Goal: Information Seeking & Learning: Learn about a topic

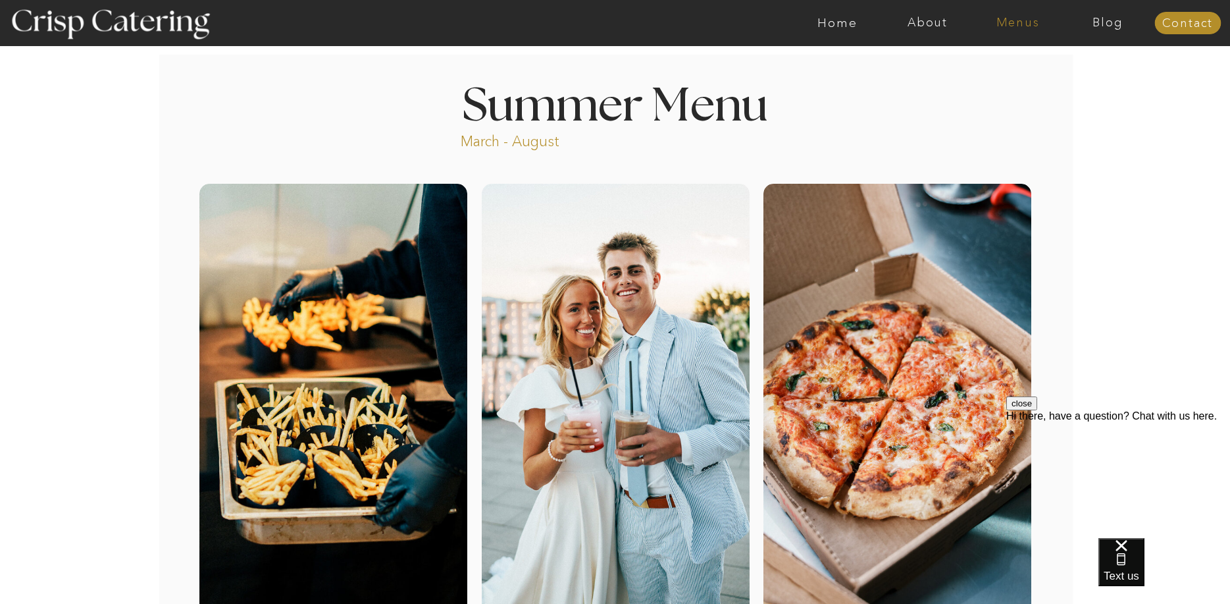
click at [1024, 29] on nav "Menus" at bounding box center [1018, 22] width 90 height 13
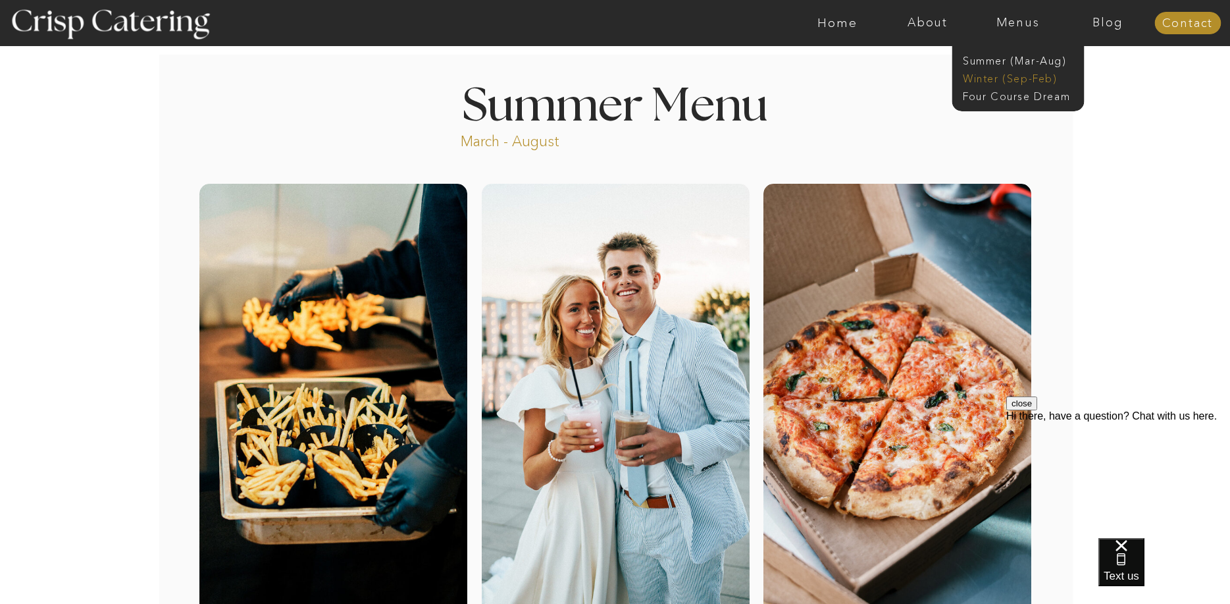
click at [1014, 84] on nav "Winter (Sep-Feb)" at bounding box center [1017, 77] width 108 height 13
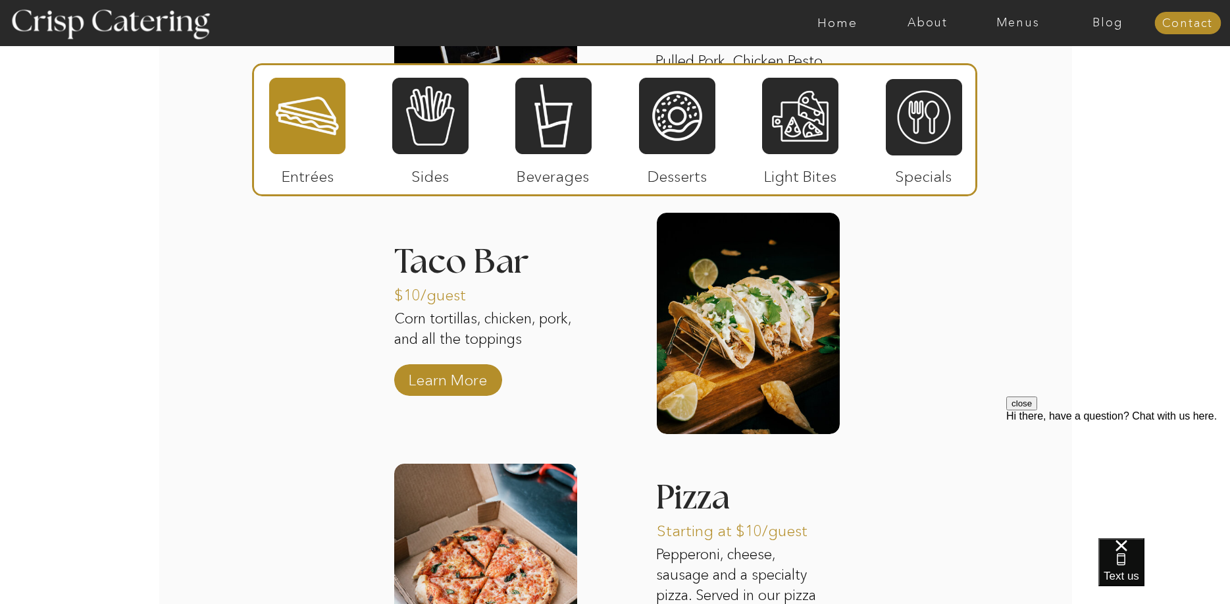
scroll to position [1843, 0]
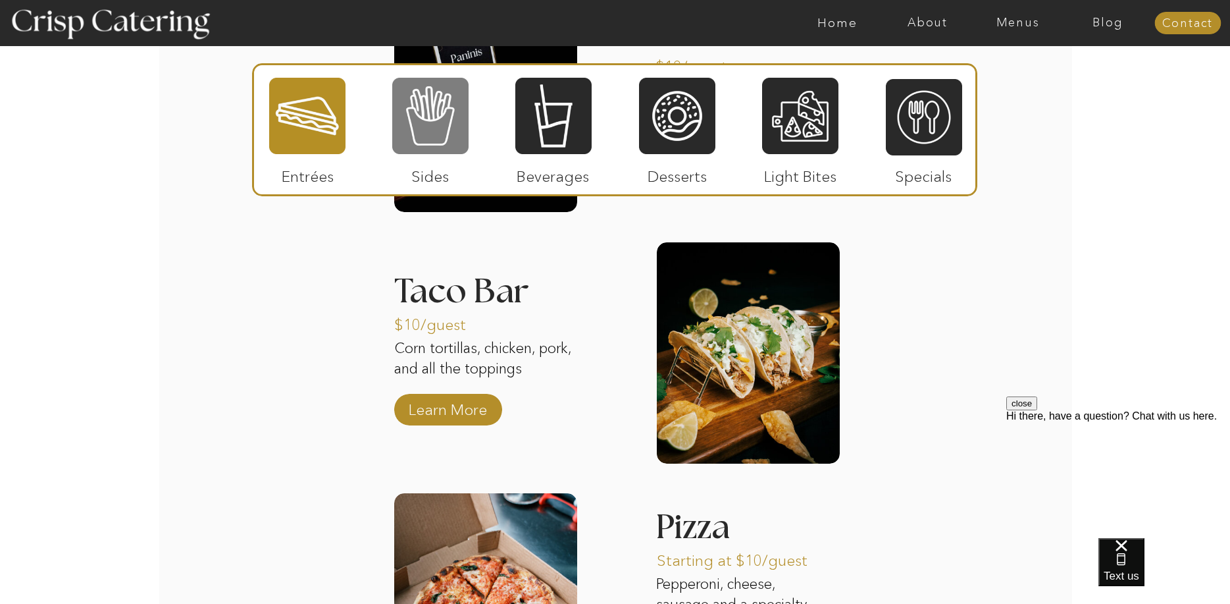
click at [444, 143] on div at bounding box center [430, 115] width 76 height 79
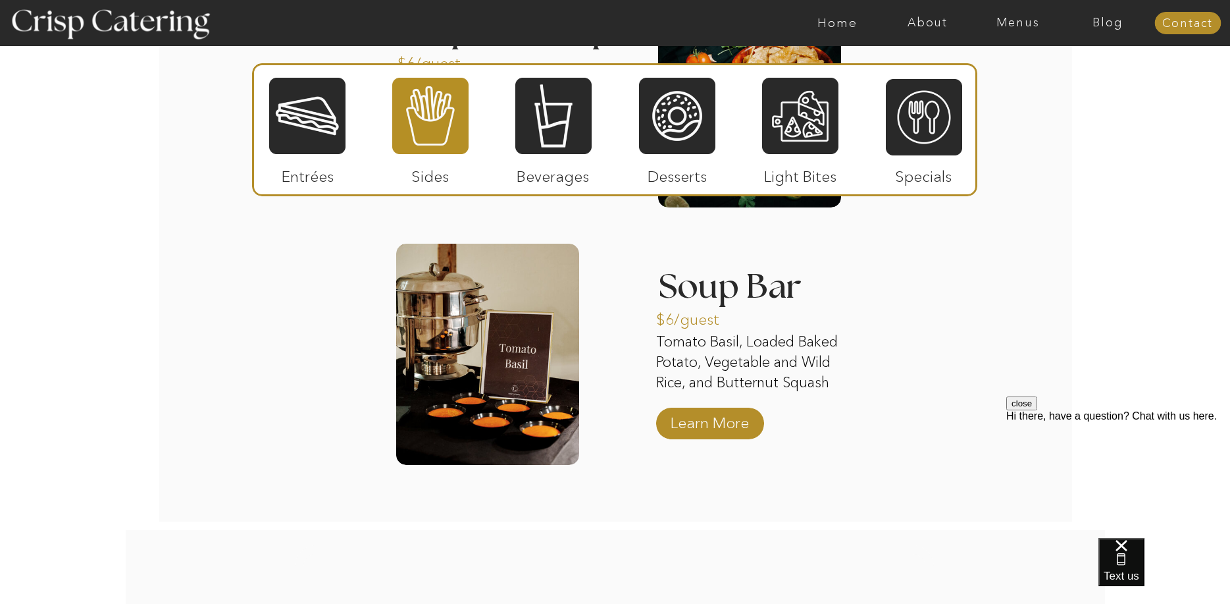
scroll to position [2370, 0]
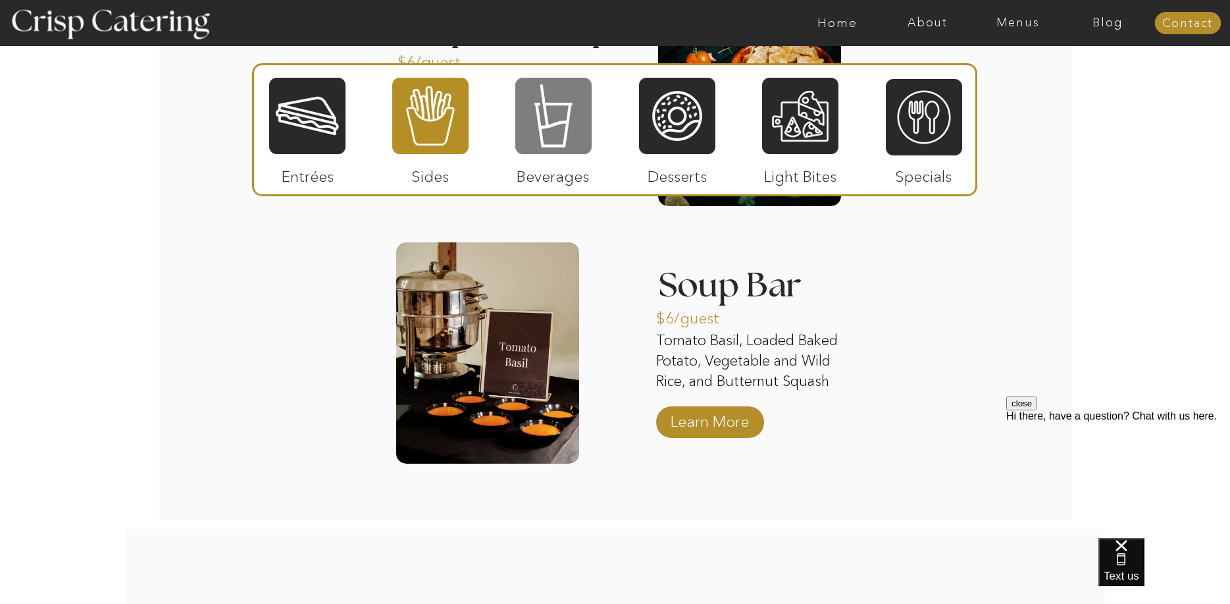
click at [566, 114] on div at bounding box center [553, 115] width 76 height 79
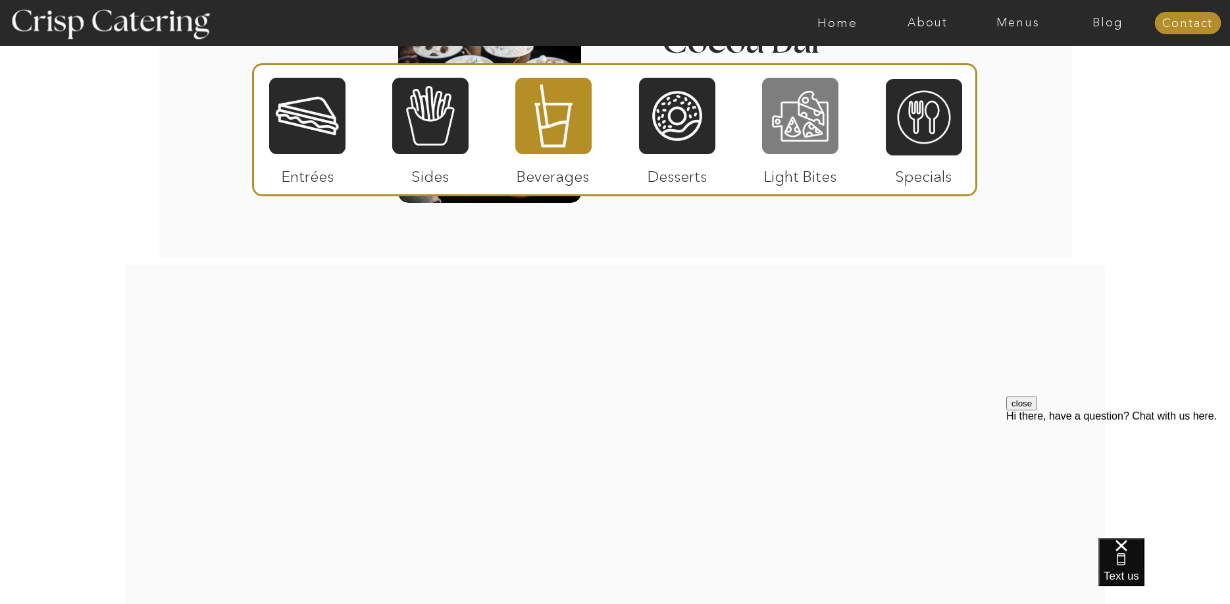
click at [827, 134] on div at bounding box center [800, 115] width 76 height 79
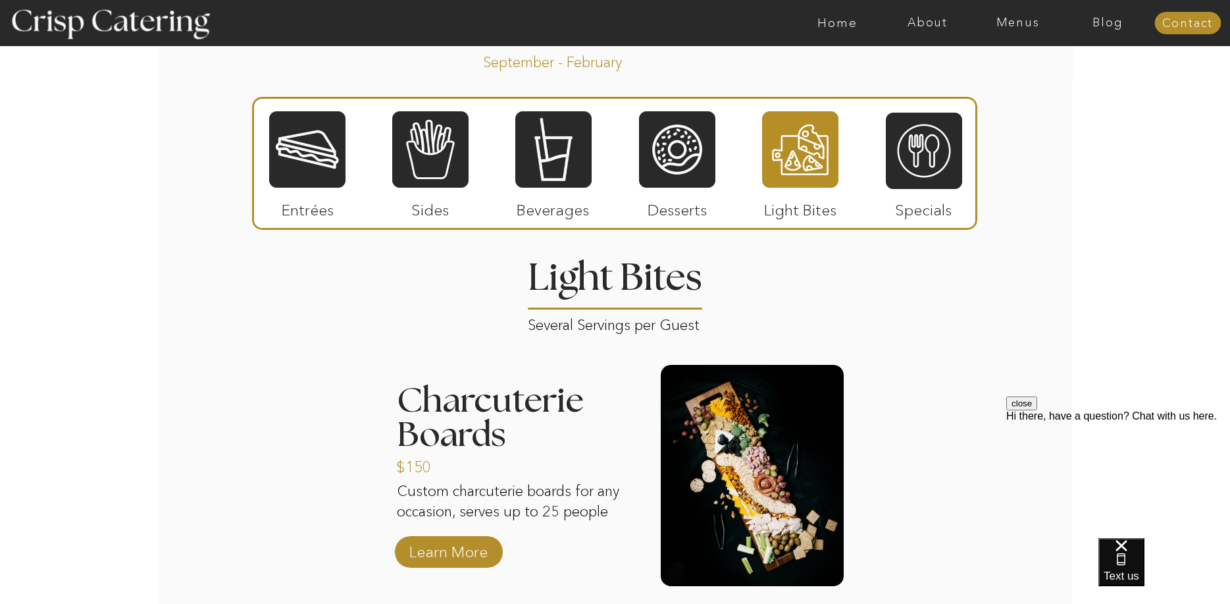
scroll to position [1340, 0]
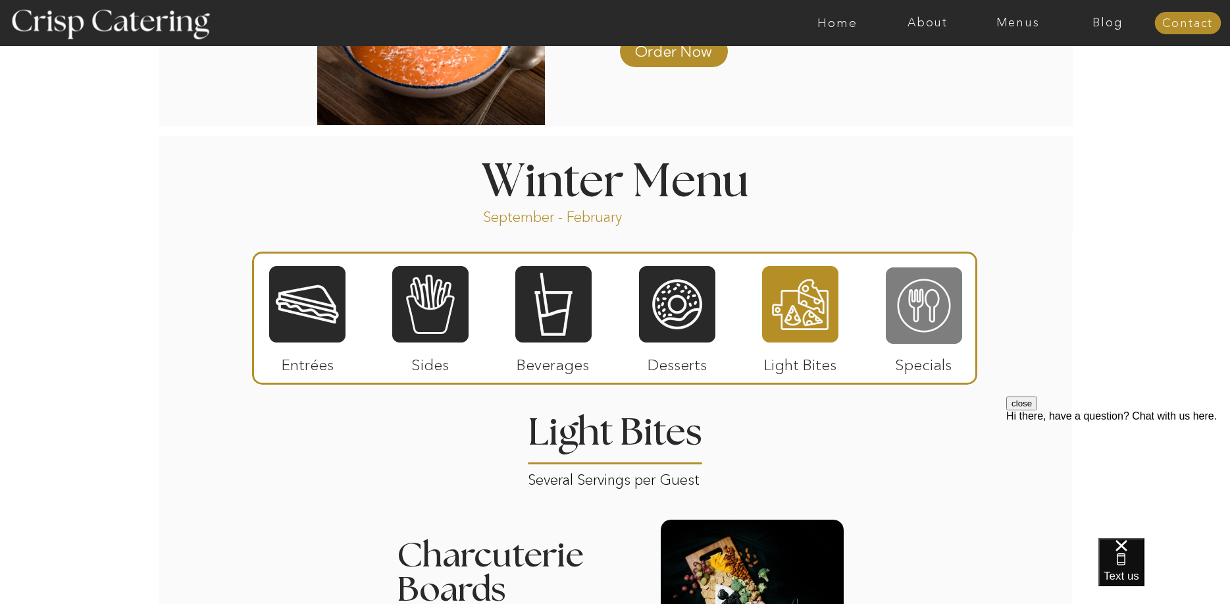
click at [916, 296] on div at bounding box center [924, 305] width 76 height 79
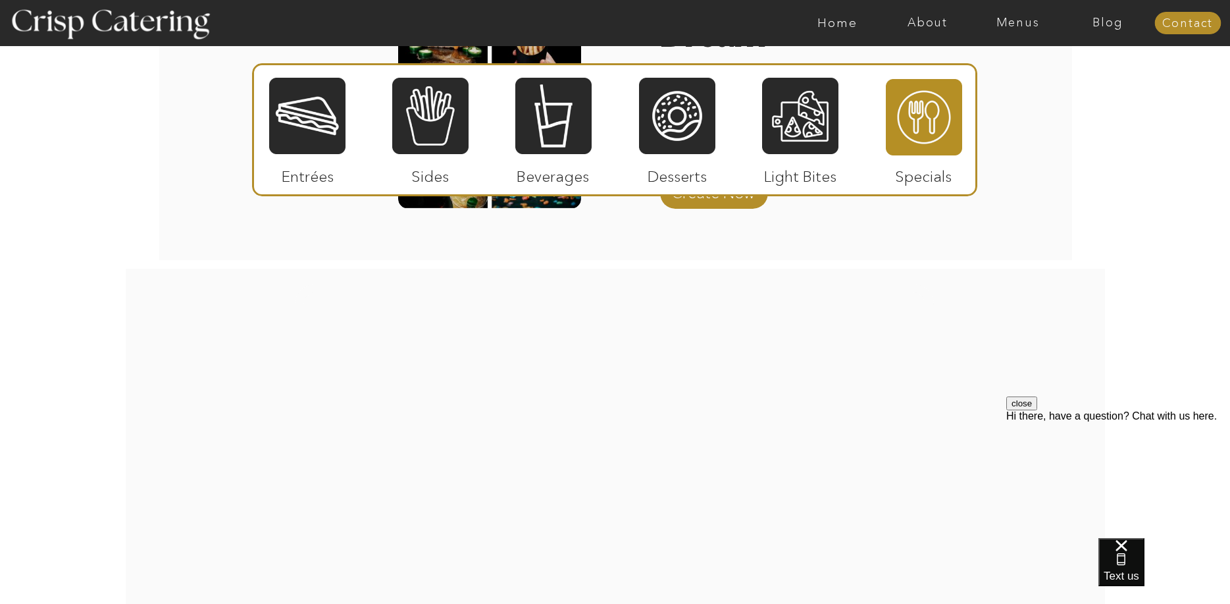
scroll to position [2196, 0]
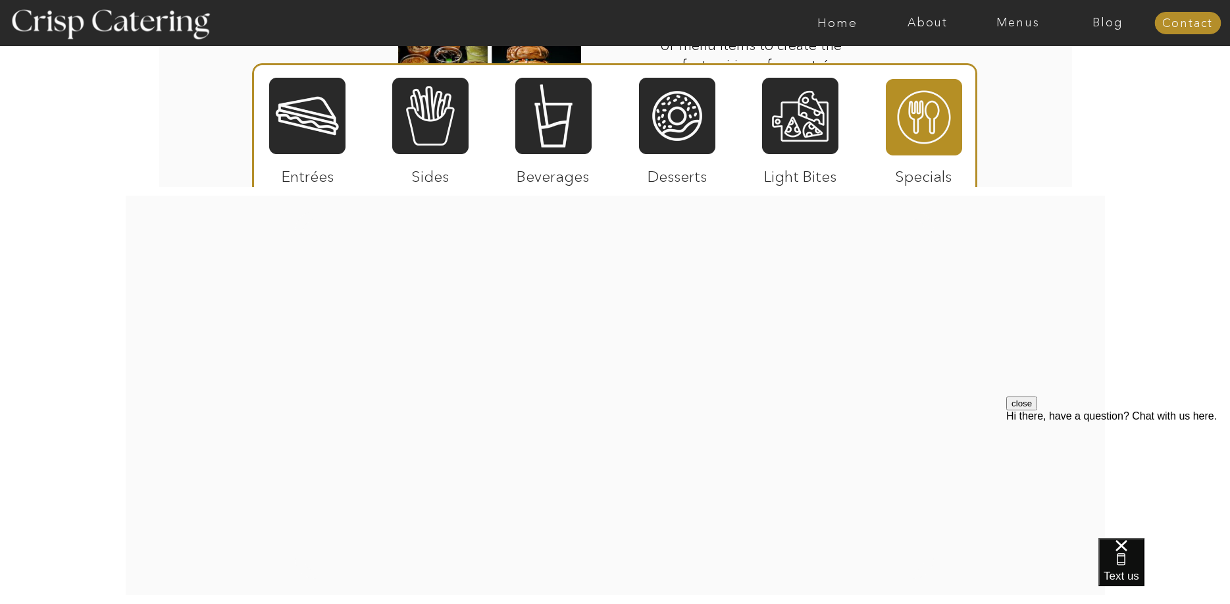
click at [332, 138] on div at bounding box center [307, 115] width 76 height 79
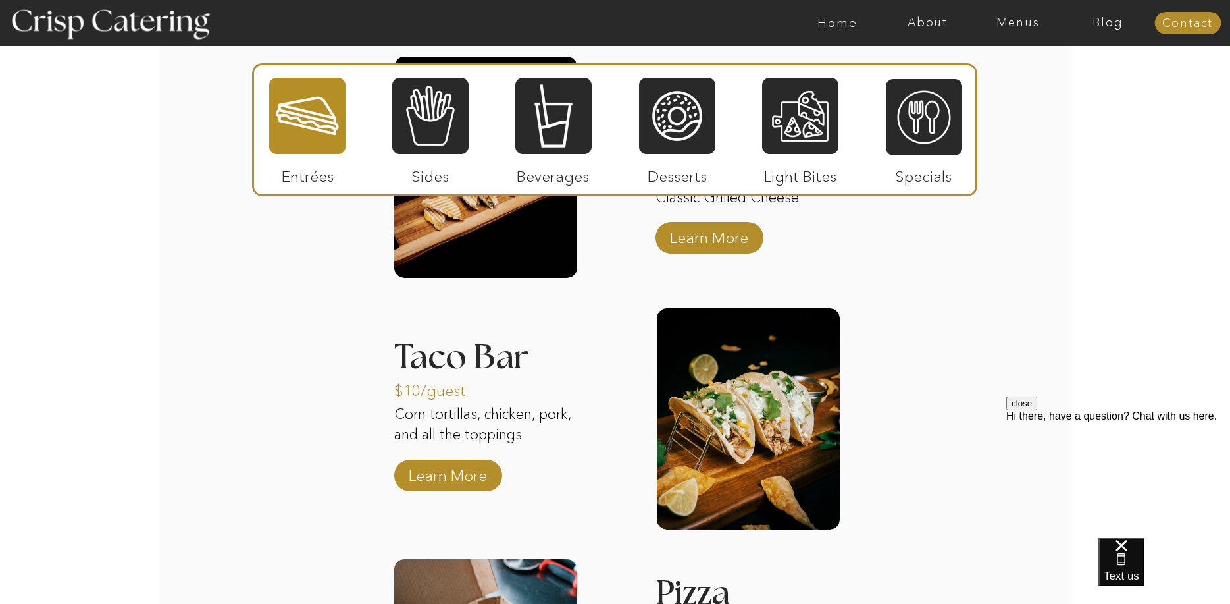
scroll to position [2041, 0]
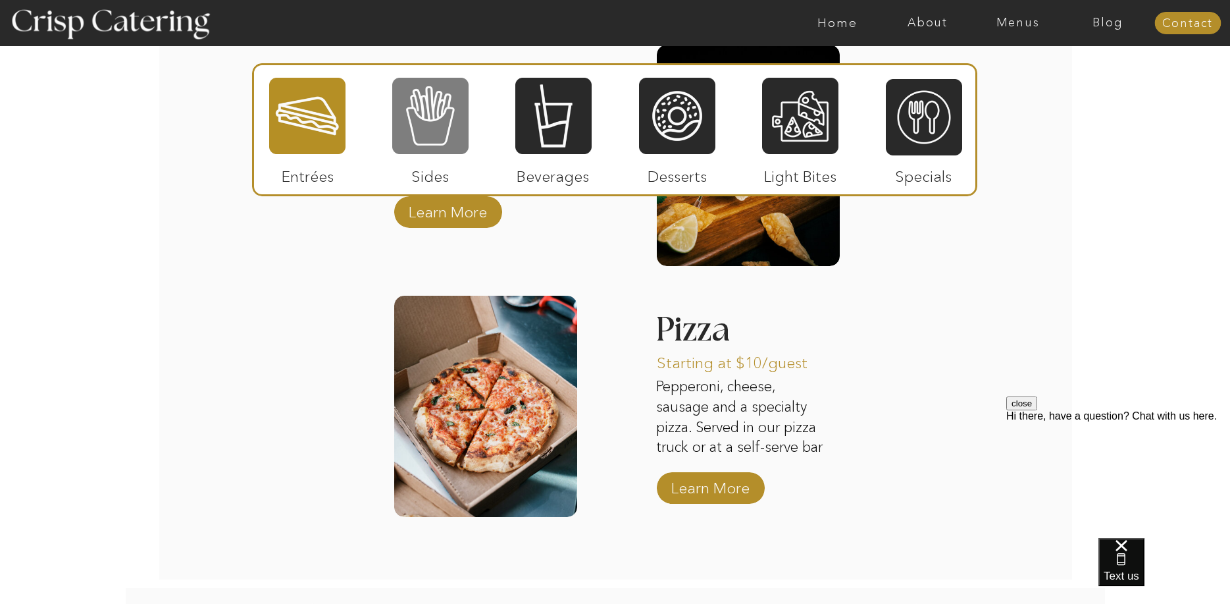
click at [436, 121] on div at bounding box center [430, 115] width 76 height 79
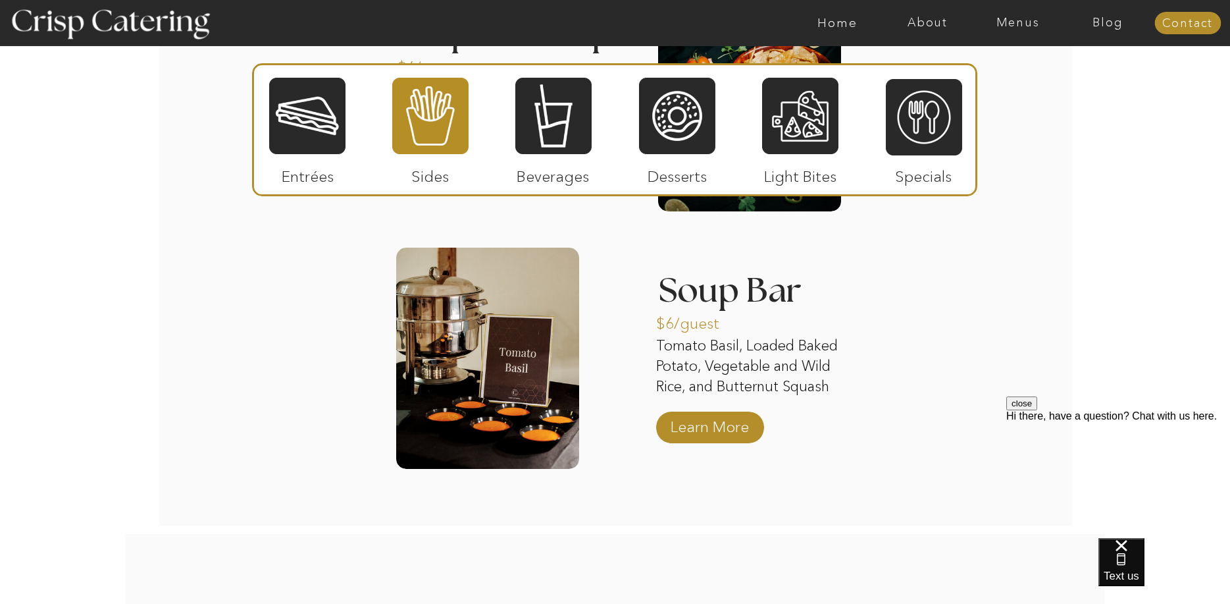
scroll to position [2370, 0]
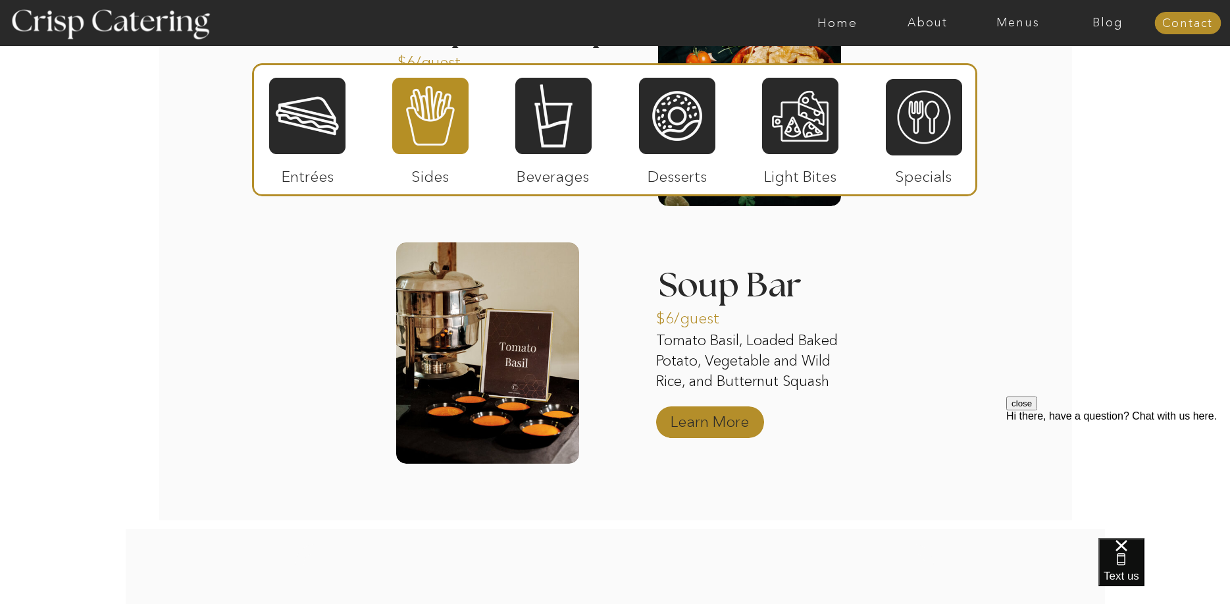
click at [687, 425] on p "Learn More" at bounding box center [710, 418] width 88 height 38
